Goal: Find specific page/section: Find specific page/section

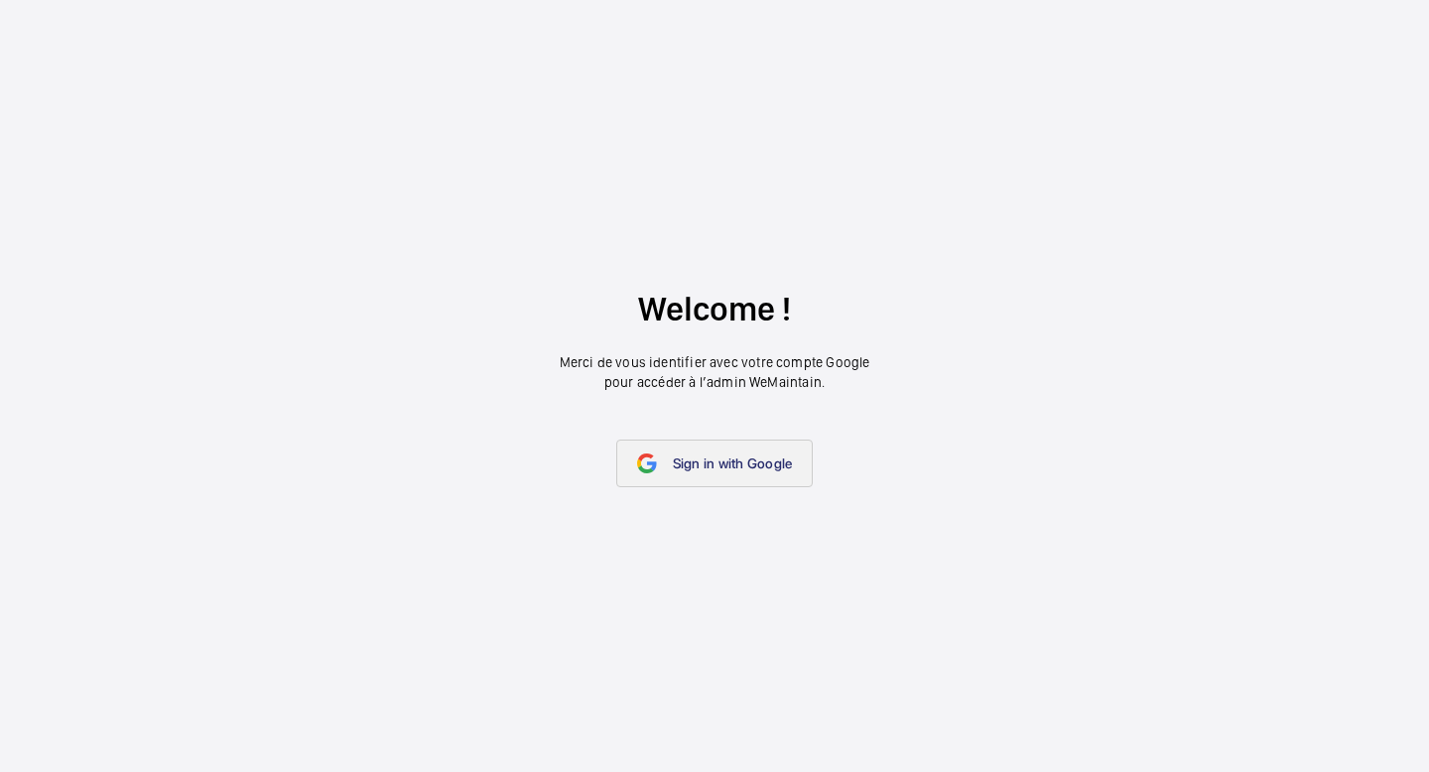
click at [741, 462] on span "Sign in with Google" at bounding box center [733, 463] width 120 height 16
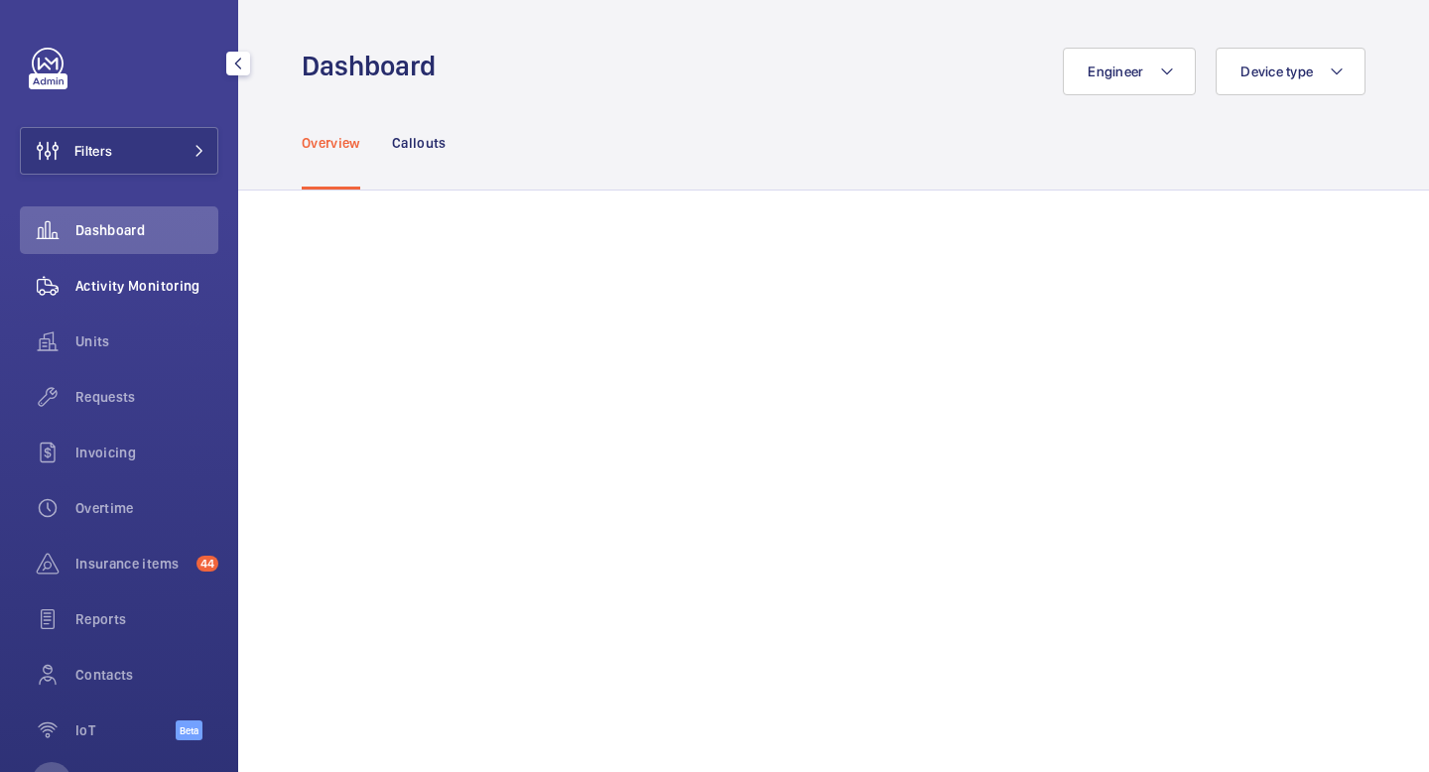
click at [115, 290] on span "Activity Monitoring" at bounding box center [146, 286] width 143 height 20
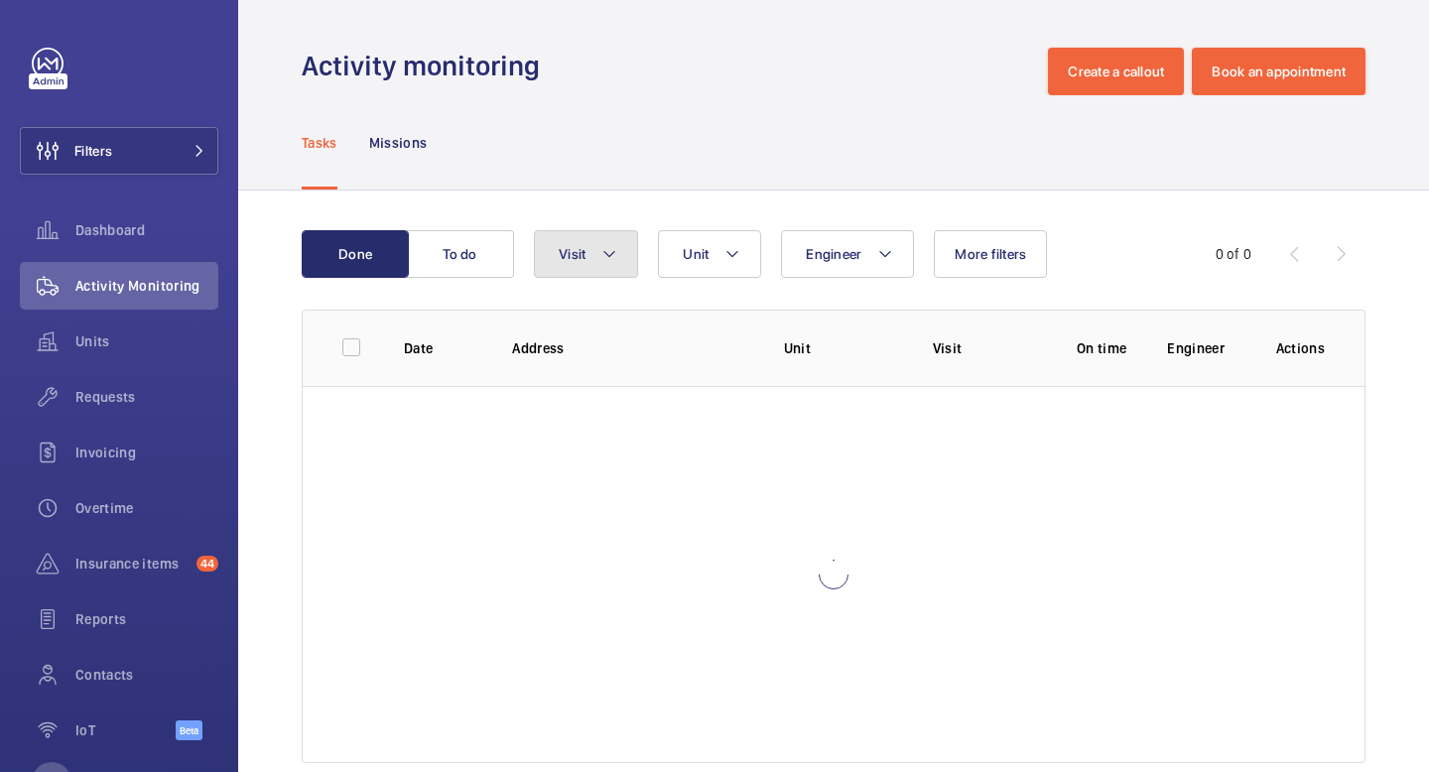
click at [611, 264] on mat-icon at bounding box center [609, 254] width 16 height 24
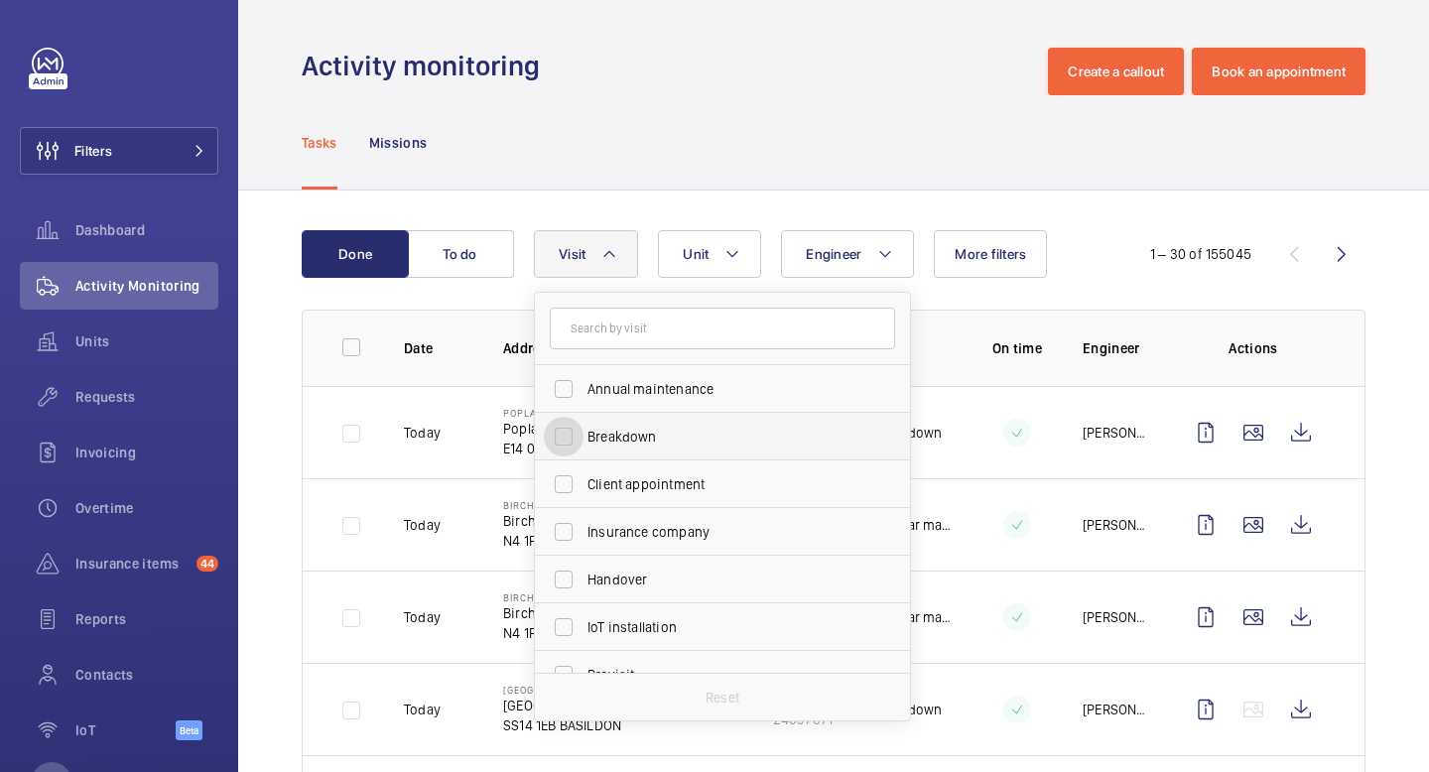
click at [569, 445] on input "Breakdown" at bounding box center [564, 437] width 40 height 40
checkbox input "true"
click at [128, 211] on div "Dashboard" at bounding box center [119, 230] width 198 height 48
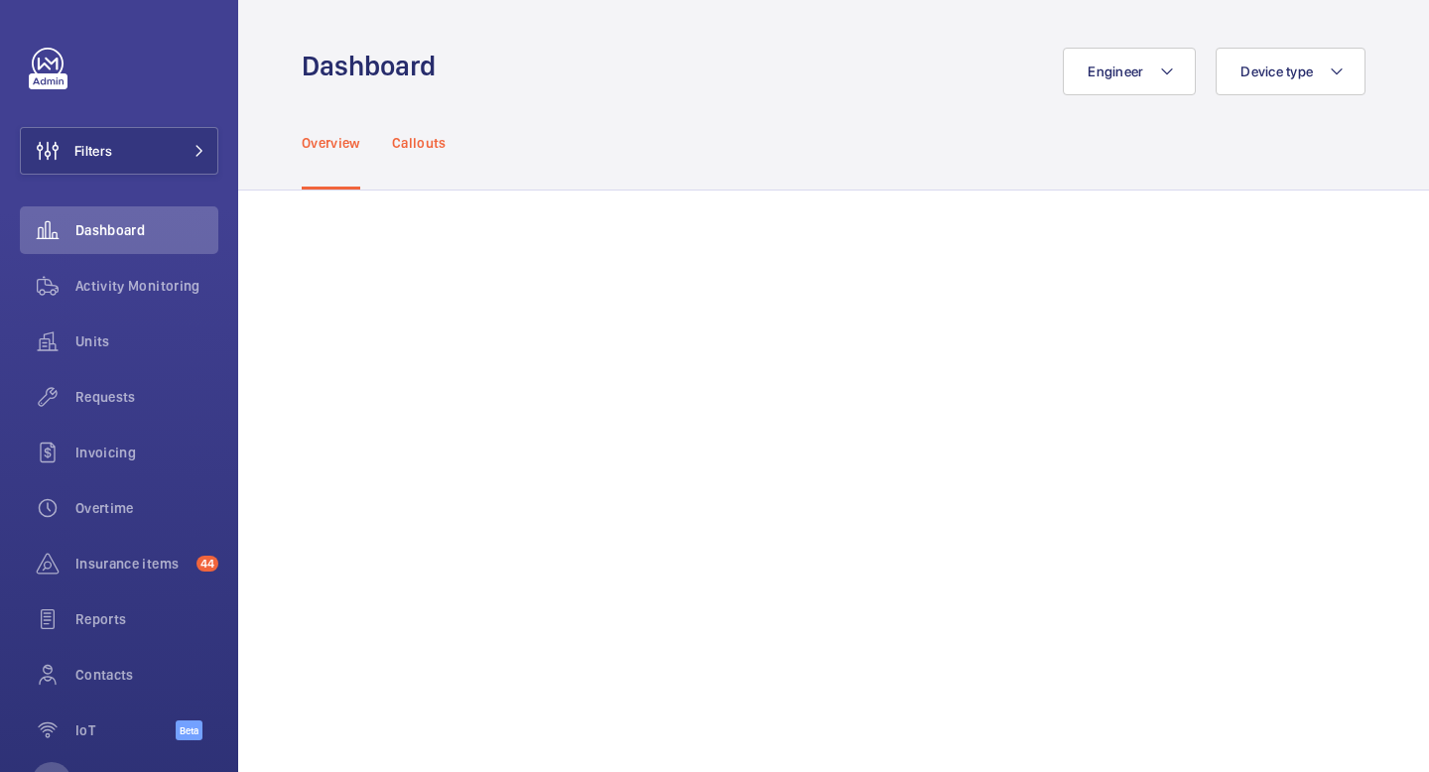
click at [429, 147] on p "Callouts" at bounding box center [419, 143] width 55 height 20
